Goal: Information Seeking & Learning: Learn about a topic

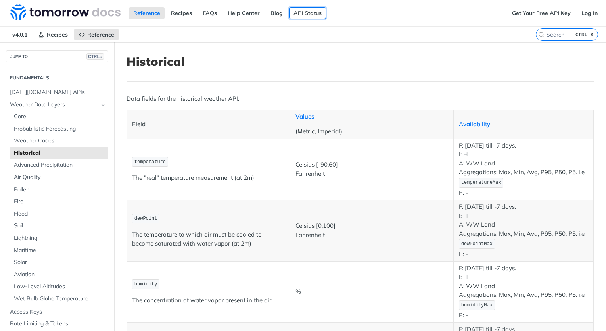
click at [306, 13] on link "API Status" at bounding box center [307, 13] width 37 height 12
click at [44, 92] on span "Tomorrow.io APIs" at bounding box center [58, 92] width 96 height 8
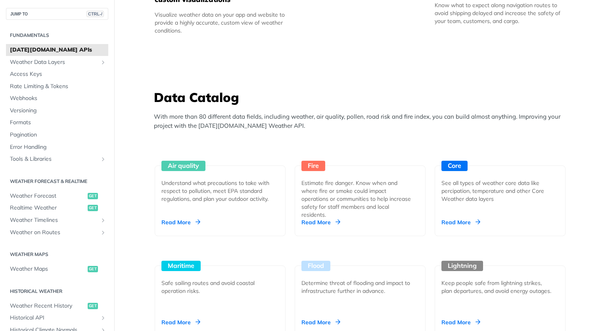
scroll to position [713, 0]
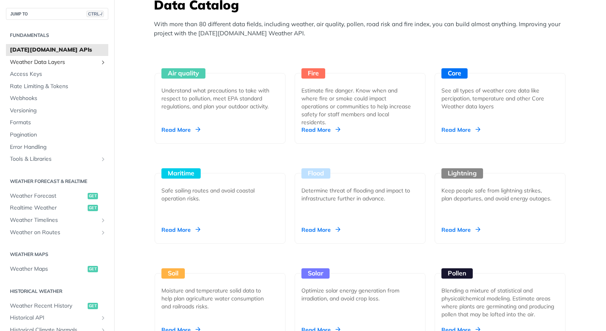
click at [51, 65] on span "Weather Data Layers" at bounding box center [54, 62] width 88 height 8
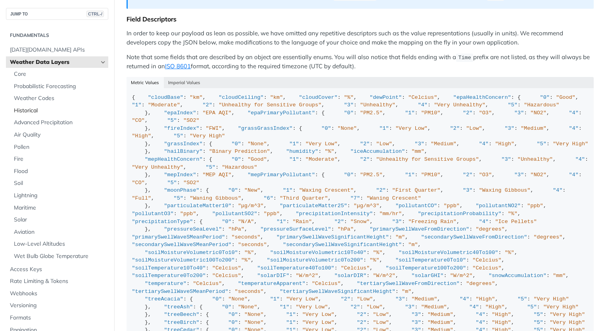
click at [34, 110] on span "Historical" at bounding box center [60, 111] width 92 height 8
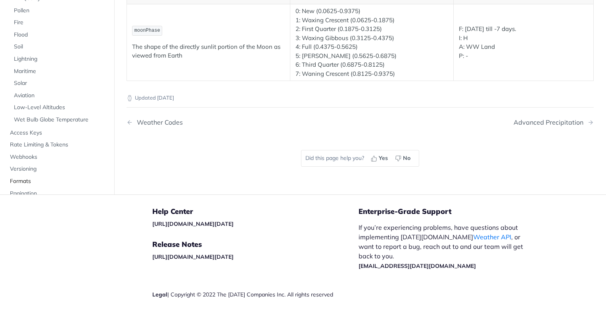
scroll to position [1522, 0]
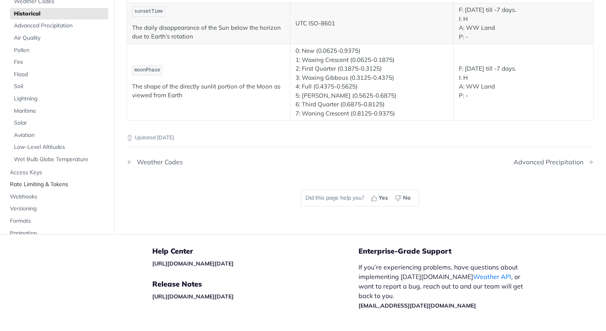
click at [54, 180] on span "Rate Limiting & Tokens" at bounding box center [58, 184] width 96 height 8
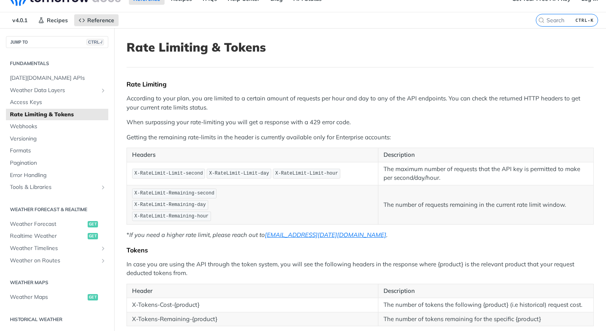
scroll to position [10, 0]
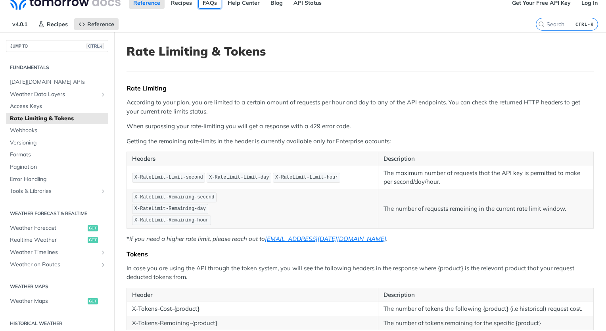
click at [205, 2] on link "FAQs" at bounding box center [209, 3] width 23 height 12
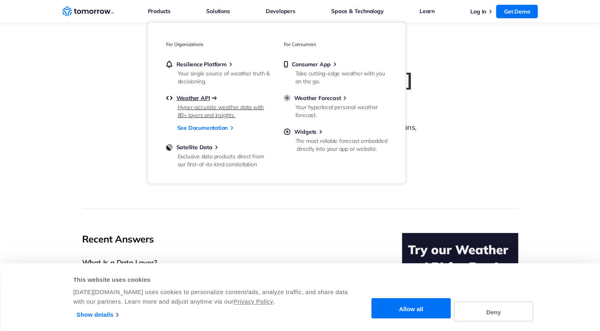
click at [187, 98] on span "Weather API" at bounding box center [193, 97] width 34 height 7
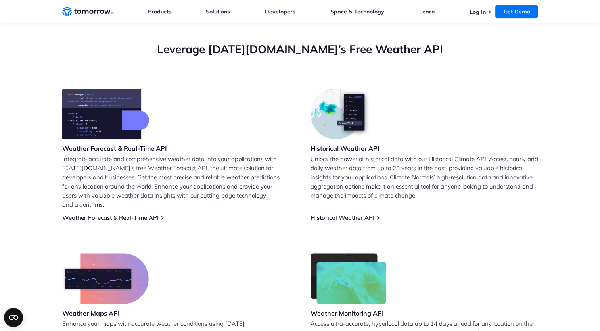
scroll to position [317, 0]
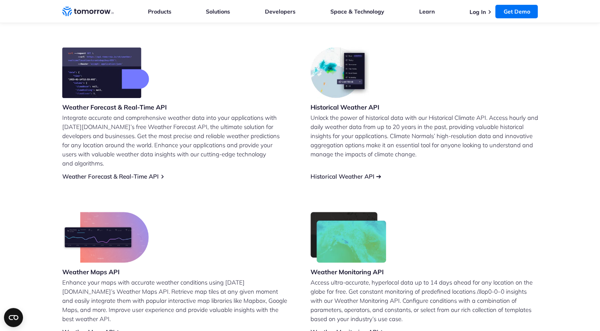
click at [358, 172] on link "Historical Weather API" at bounding box center [342, 176] width 64 height 8
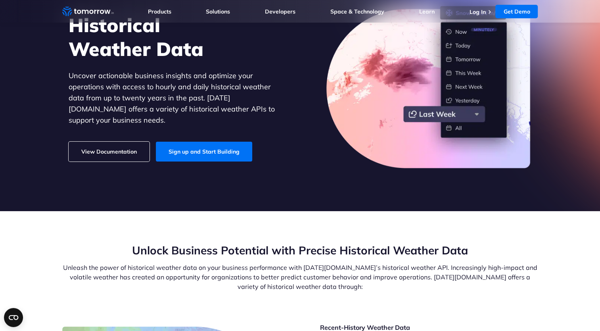
scroll to position [40, 0]
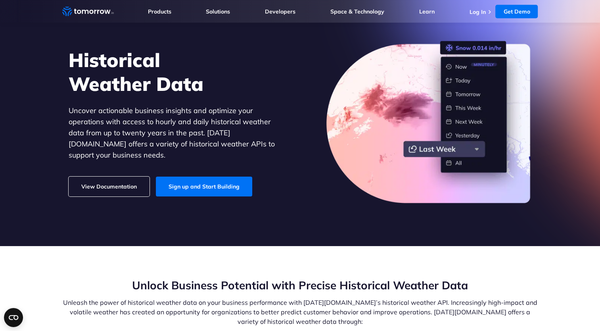
click at [119, 181] on link "View Documentation" at bounding box center [109, 186] width 81 height 20
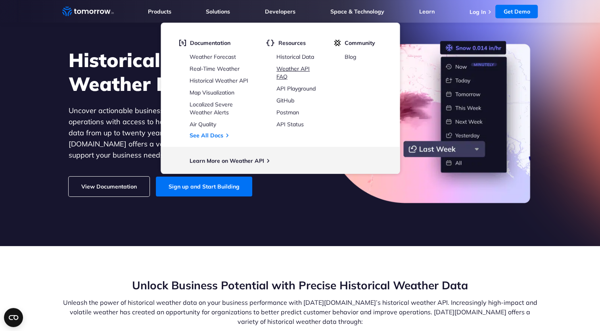
click at [290, 69] on link "Weather API FAQ" at bounding box center [292, 72] width 33 height 15
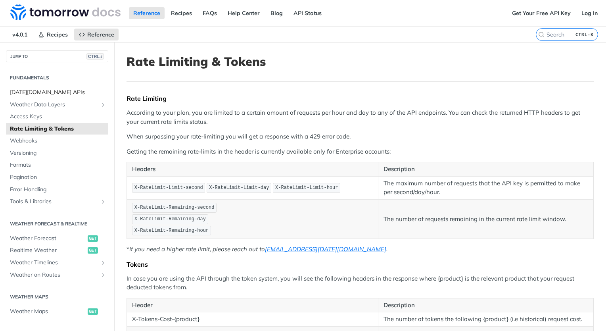
click at [44, 93] on span "[DATE][DOMAIN_NAME] APIs" at bounding box center [58, 92] width 96 height 8
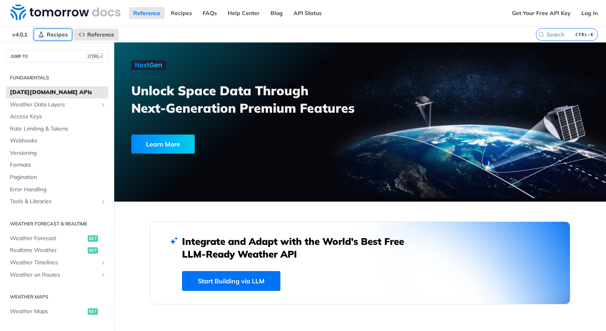
click at [59, 32] on span "Recipes" at bounding box center [57, 34] width 21 height 7
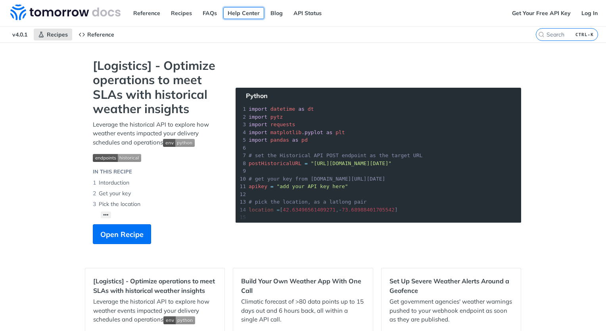
click at [241, 15] on link "Help Center" at bounding box center [243, 13] width 41 height 12
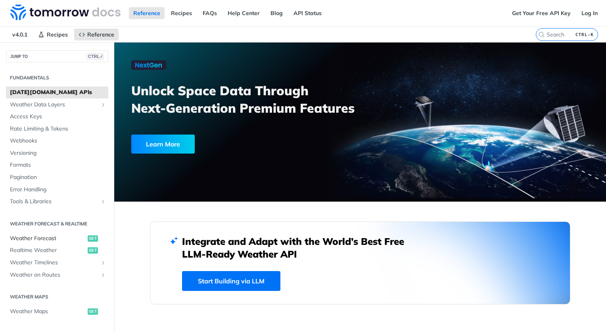
click at [46, 238] on span "Weather Forecast" at bounding box center [48, 238] width 76 height 8
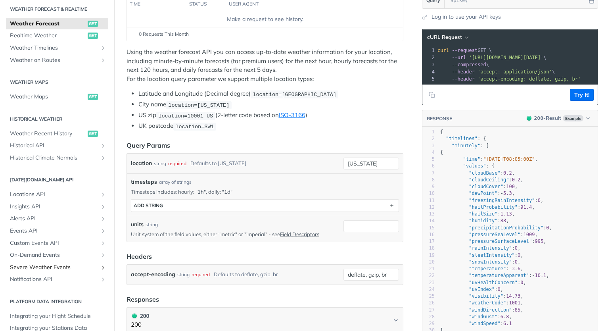
scroll to position [196, 0]
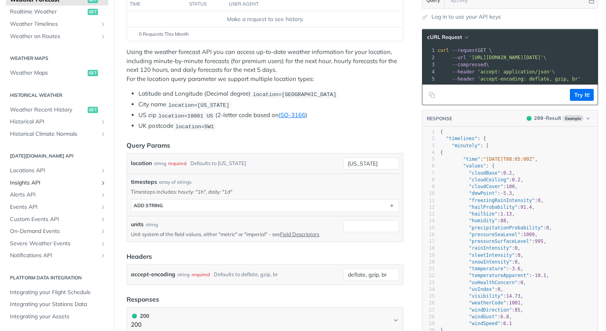
click at [38, 182] on span "Insights API" at bounding box center [54, 183] width 88 height 8
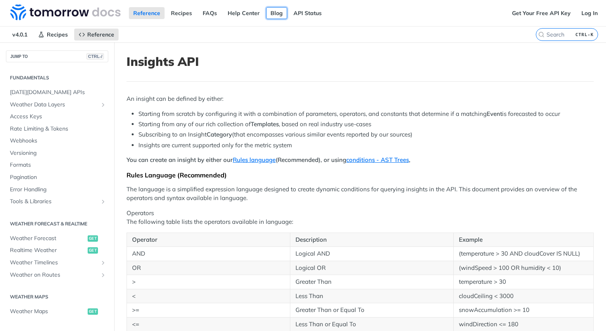
click at [277, 12] on link "Blog" at bounding box center [276, 13] width 21 height 12
